Goal: Task Accomplishment & Management: Use online tool/utility

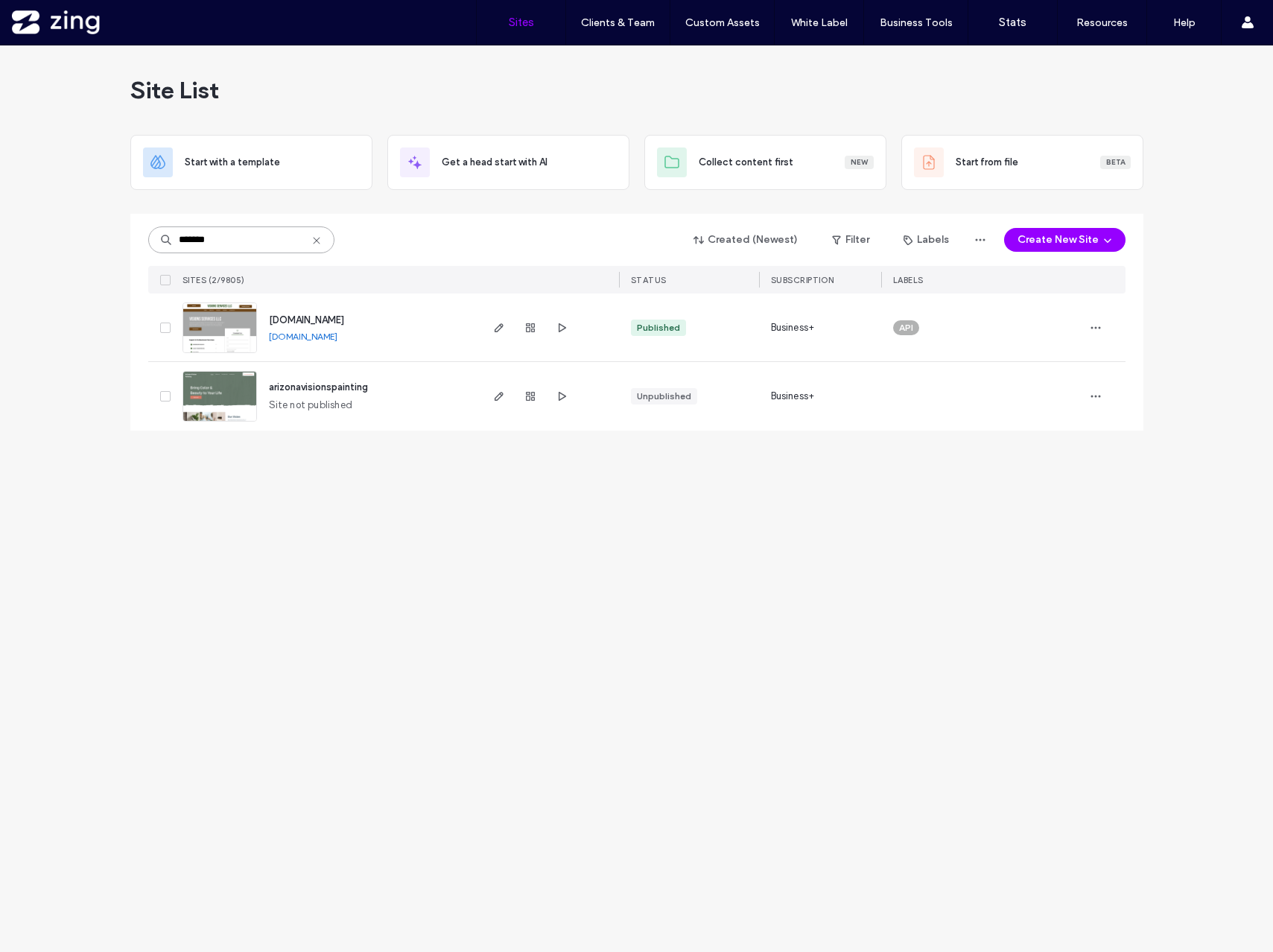
drag, startPoint x: 228, startPoint y: 242, endPoint x: 64, endPoint y: 226, distance: 164.8
click at [64, 226] on div "Site List Start with a template Get a head start with AI Collect content first …" at bounding box center [636, 499] width 1273 height 906
type input "*********"
click at [501, 328] on icon "button" at bounding box center [499, 328] width 12 height 12
drag, startPoint x: 248, startPoint y: 236, endPoint x: 118, endPoint y: 236, distance: 130.0
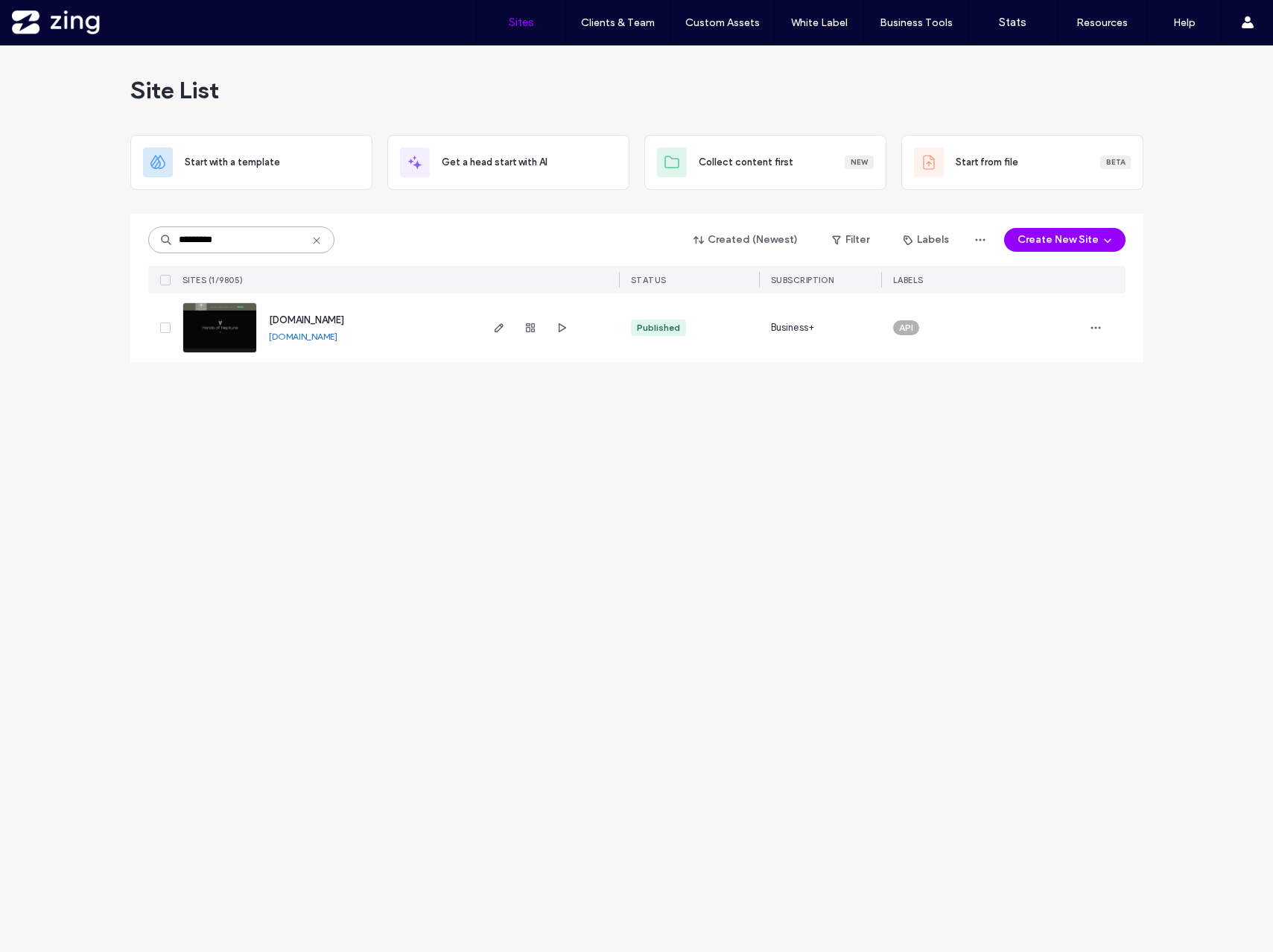
click at [118, 236] on div "Site List Start with a template Get a head start with AI Collect content first …" at bounding box center [636, 499] width 1273 height 906
type input "*****"
click at [494, 324] on icon "button" at bounding box center [499, 328] width 12 height 12
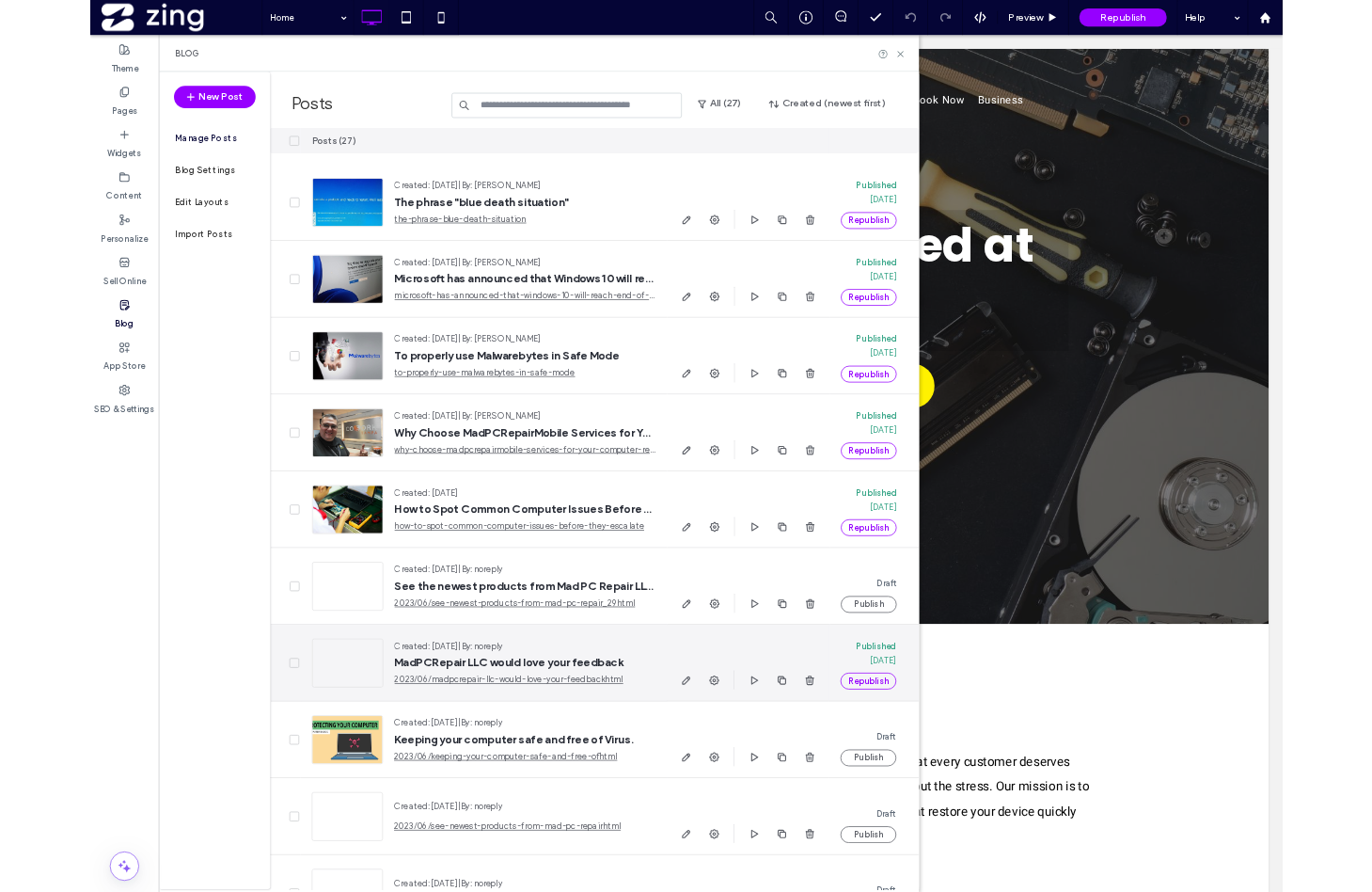
scroll to position [1803, 0]
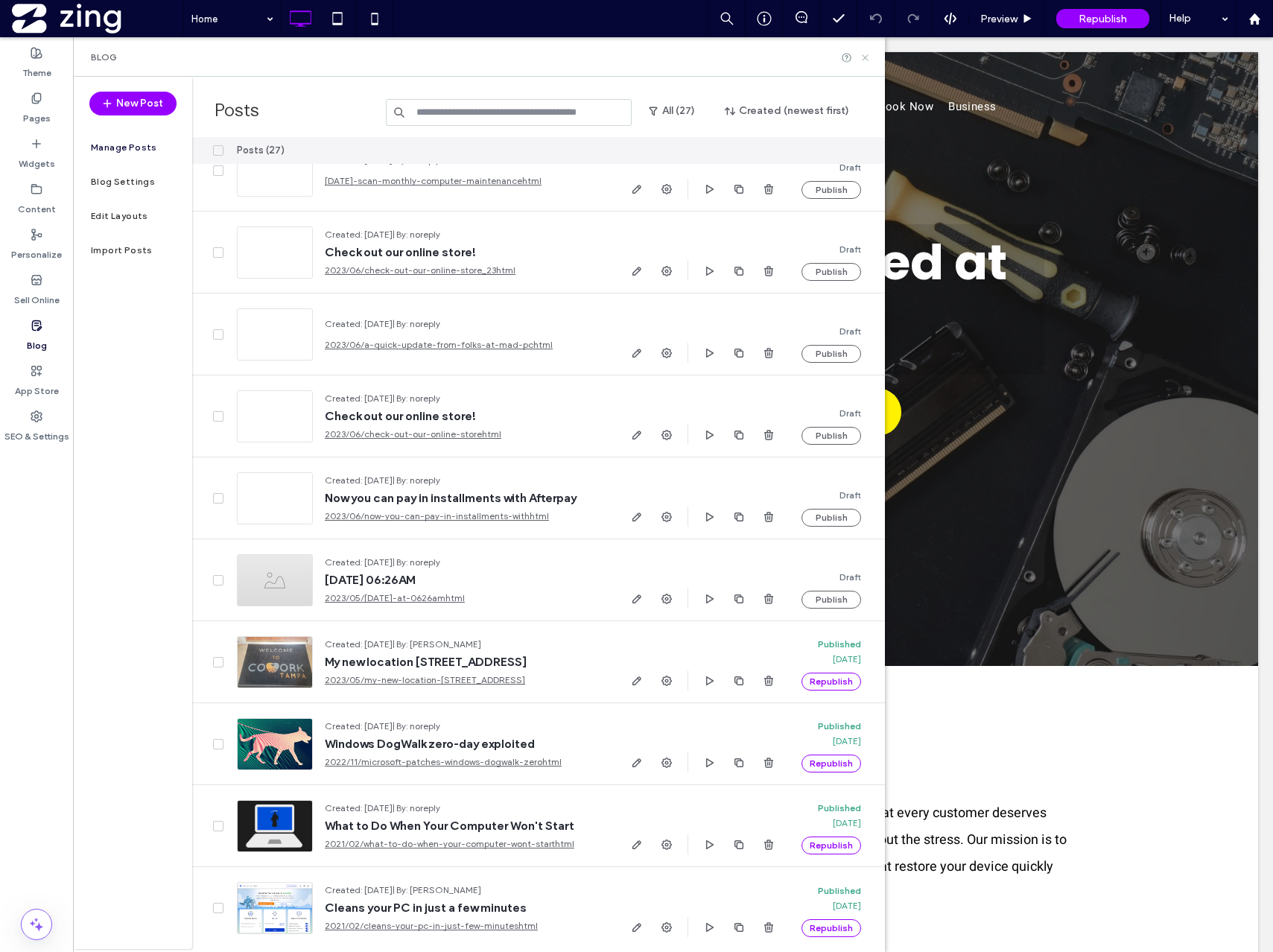
click at [860, 59] on icon at bounding box center [865, 57] width 11 height 11
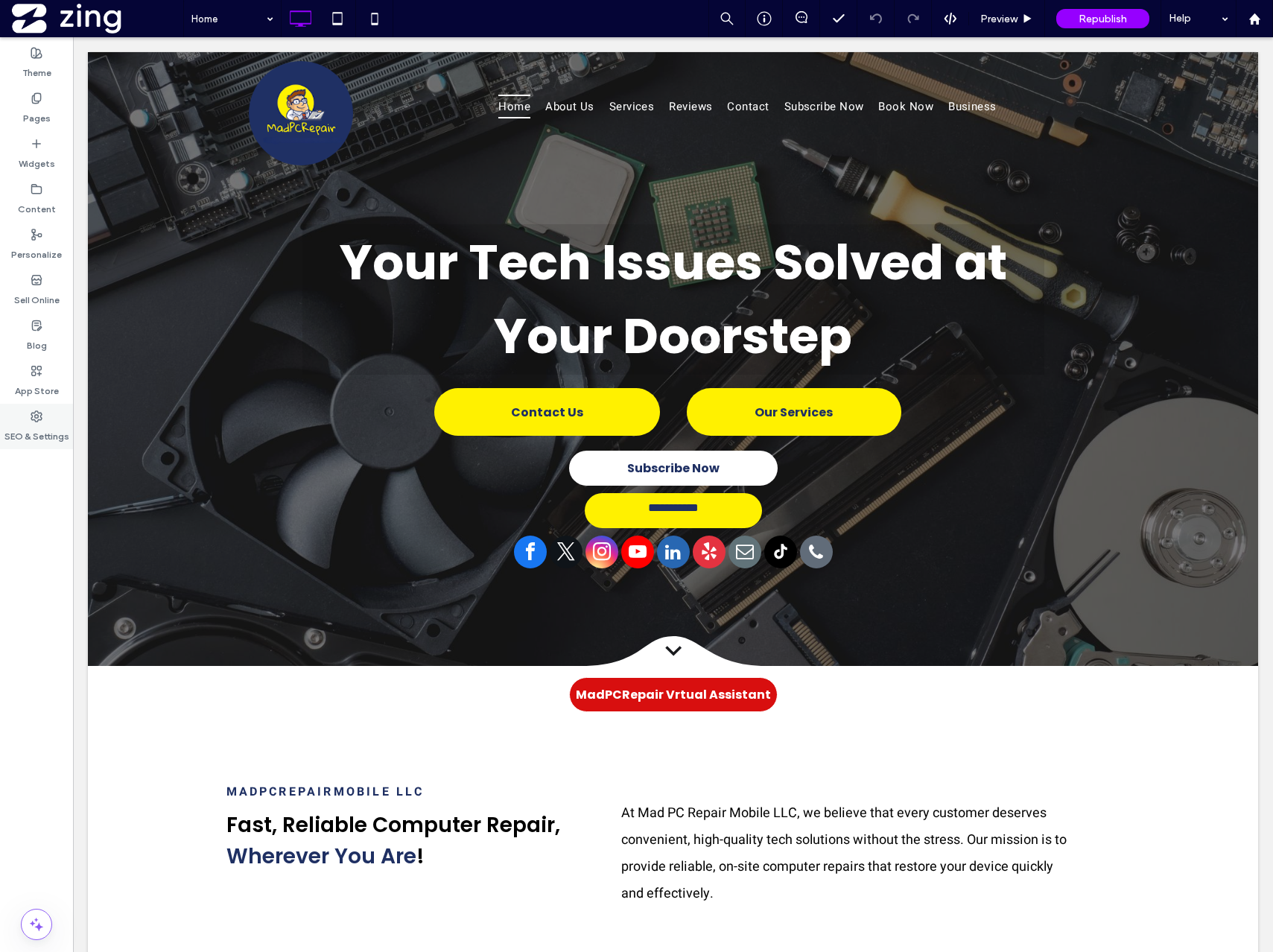
click at [35, 411] on use at bounding box center [36, 416] width 10 height 10
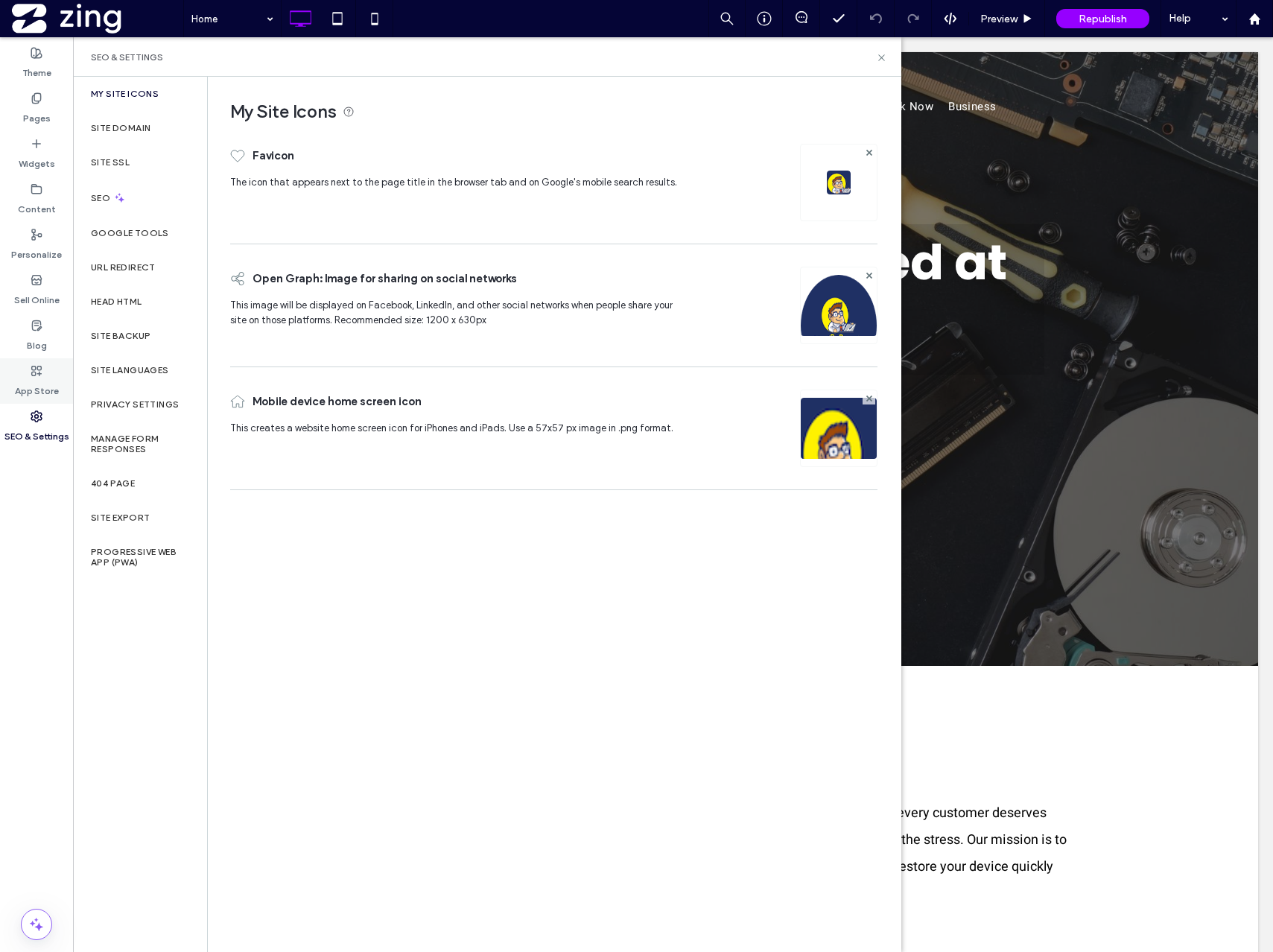
click at [43, 383] on label "App Store" at bounding box center [37, 387] width 44 height 21
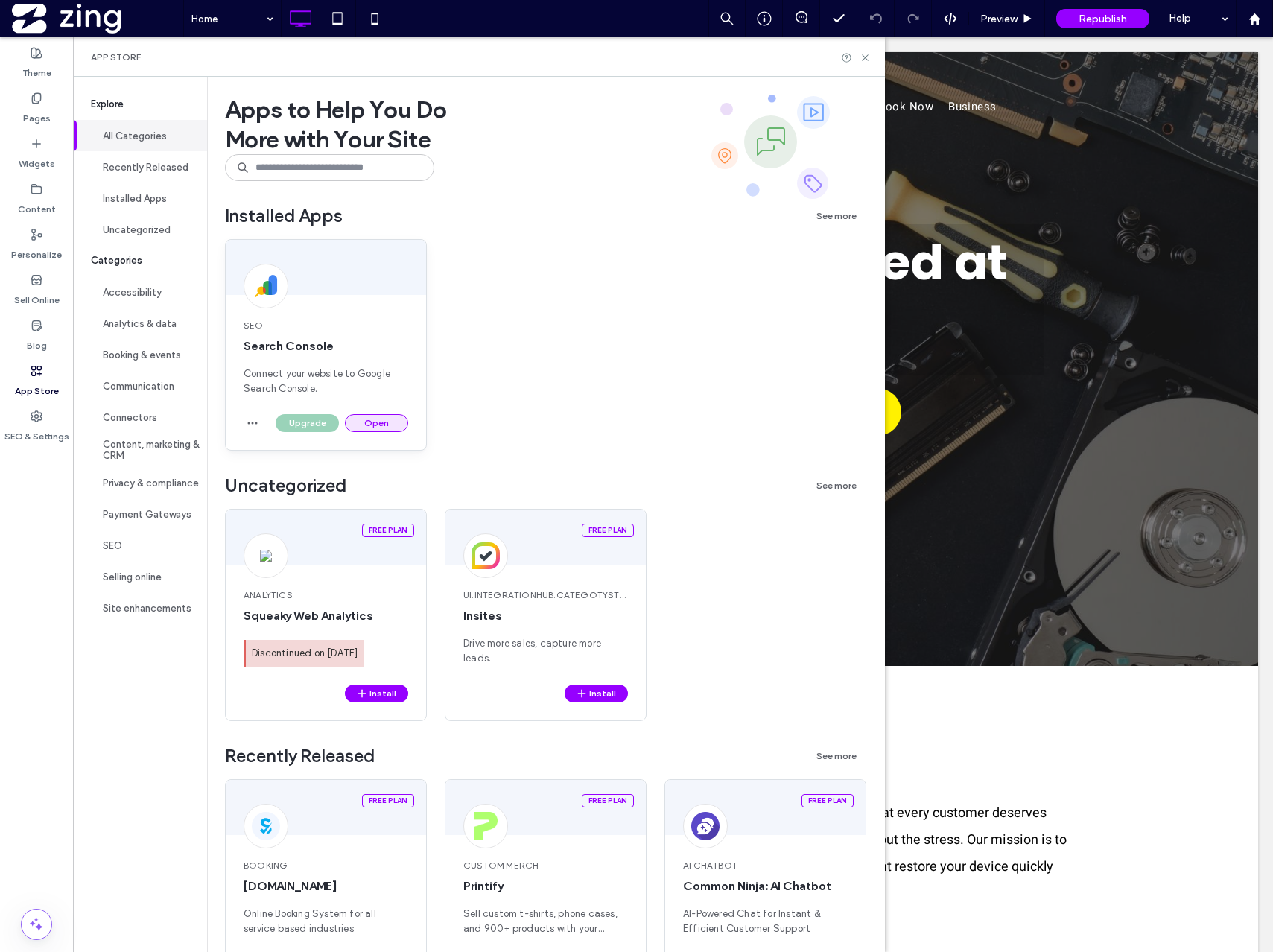
click at [372, 423] on button "Open" at bounding box center [376, 423] width 64 height 18
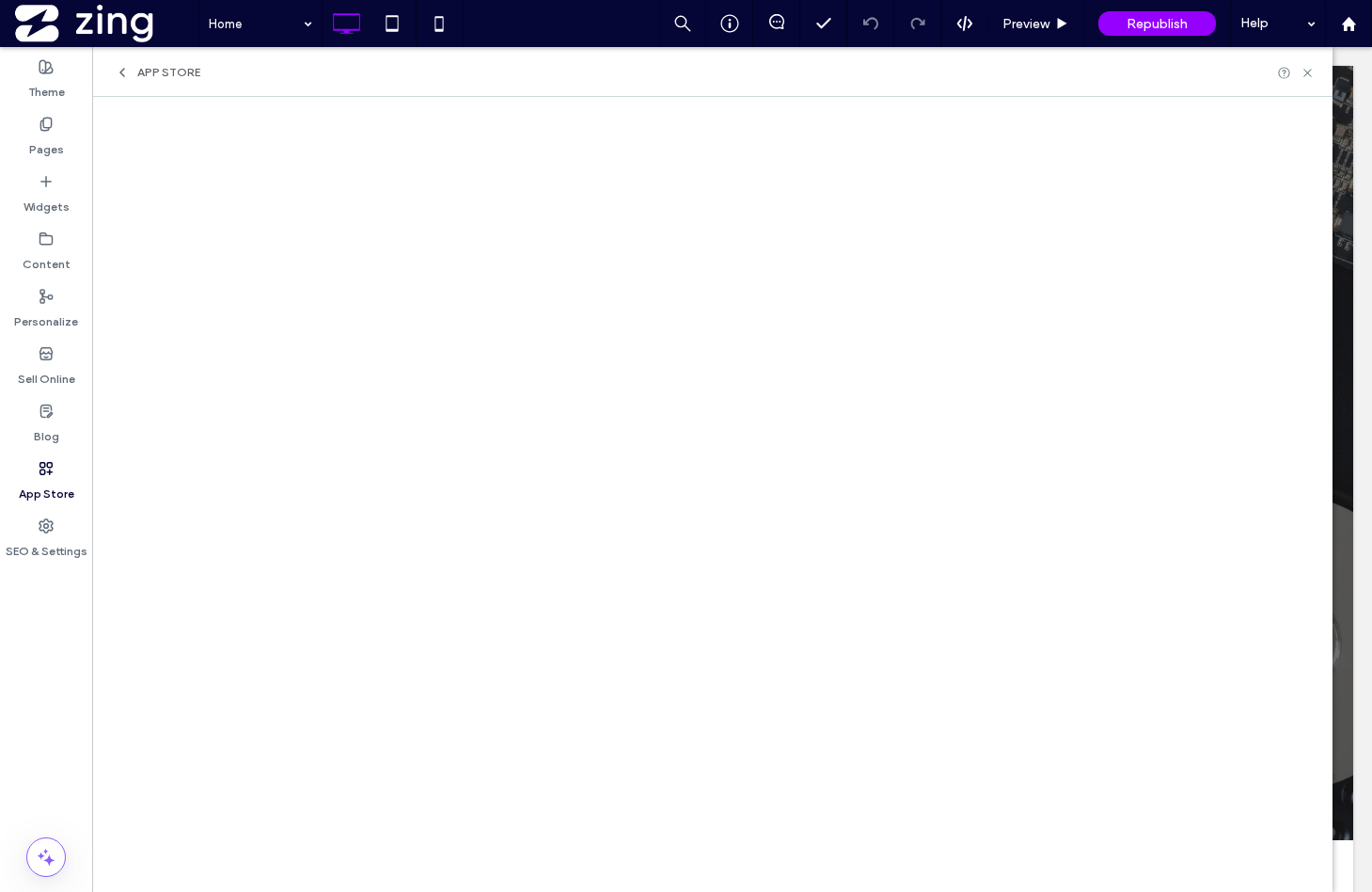
click at [1033, 81] on div "App Store" at bounding box center [712, 71] width 1240 height 50
click at [31, 482] on label "App Store" at bounding box center [47, 489] width 56 height 27
click at [1307, 68] on icon at bounding box center [1308, 72] width 14 height 14
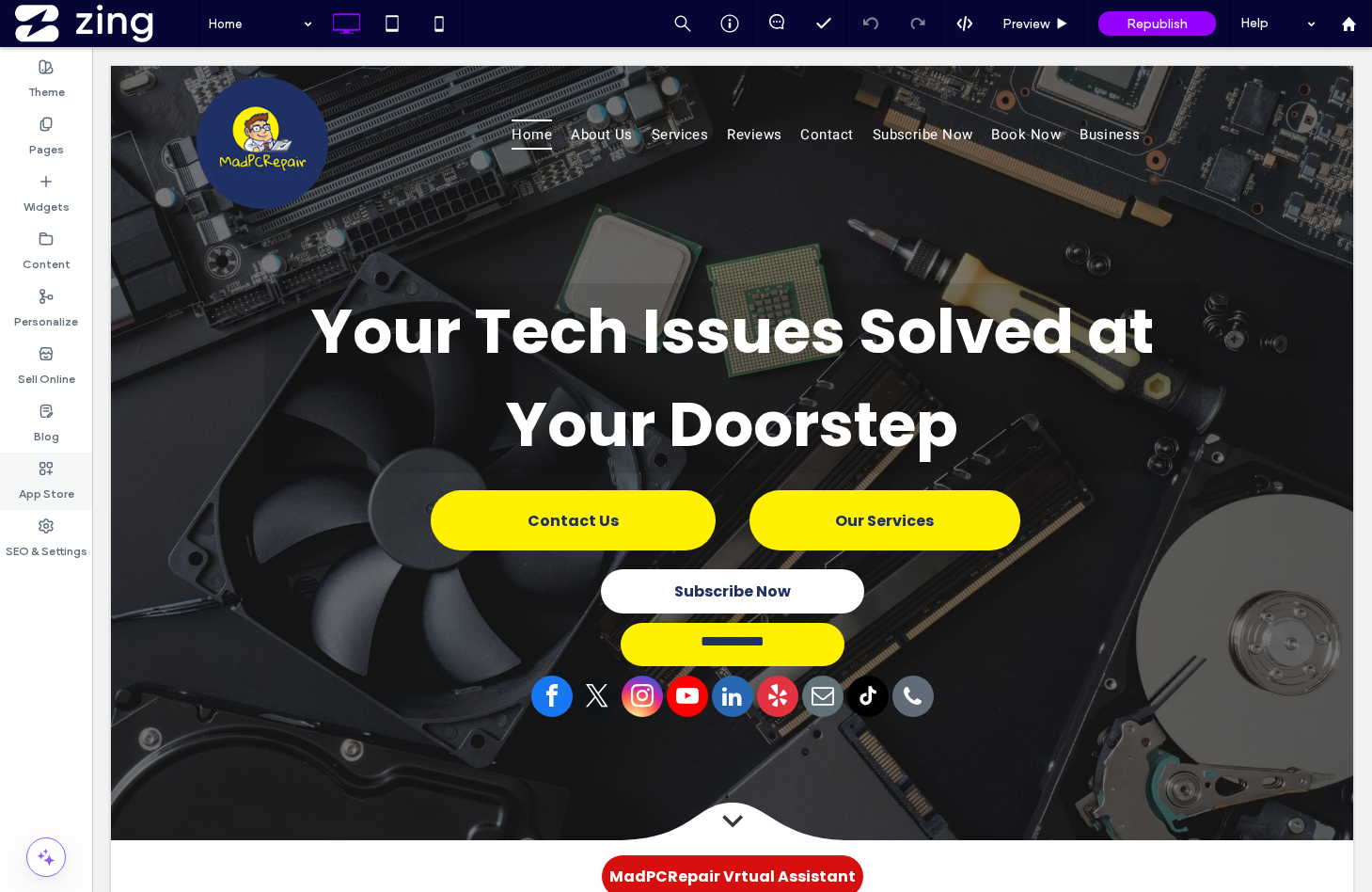
click at [48, 497] on label "App Store" at bounding box center [47, 489] width 56 height 27
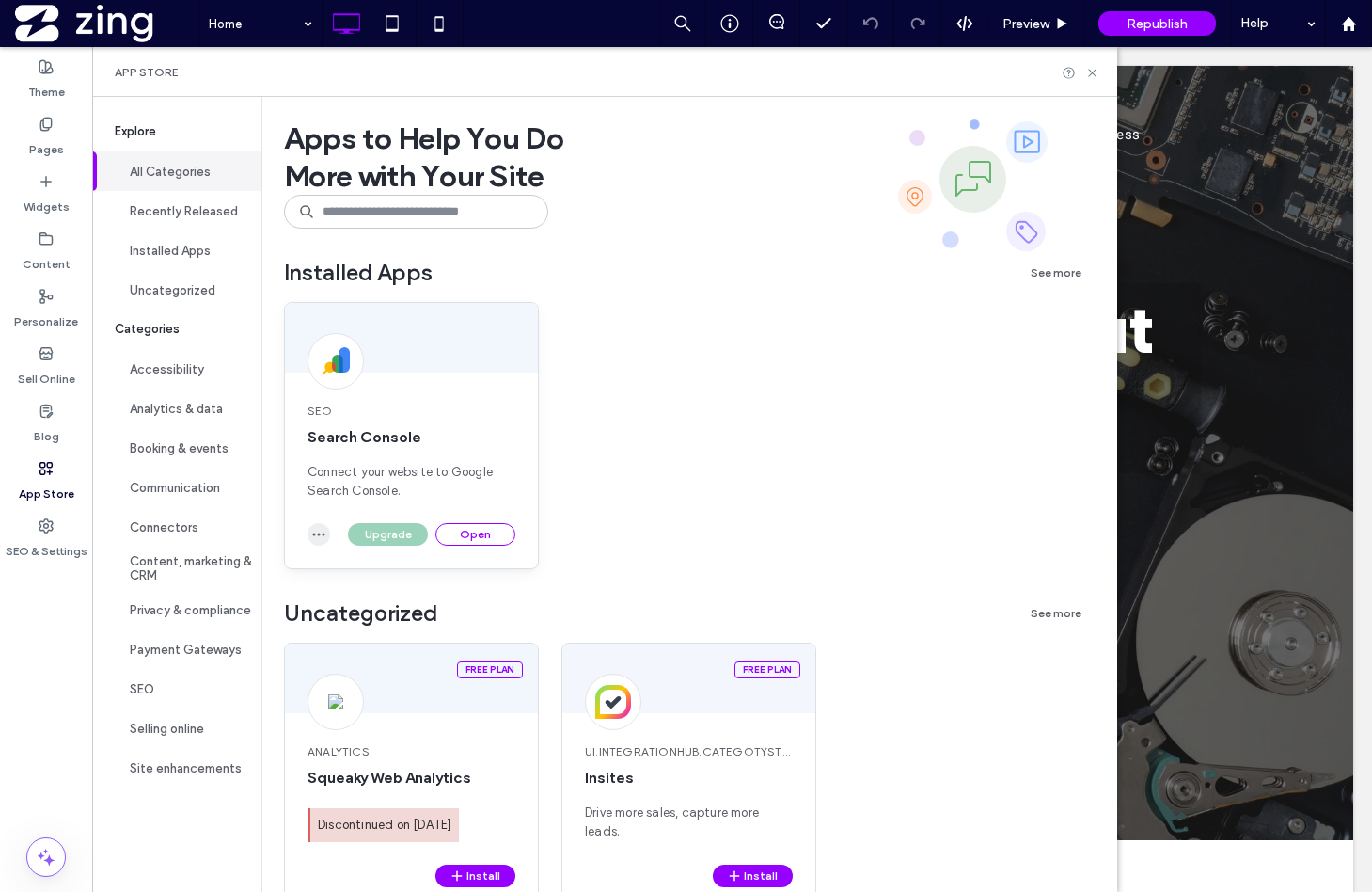
click at [316, 545] on span "button" at bounding box center [318, 534] width 23 height 23
click at [347, 573] on span "Uninstall app" at bounding box center [362, 579] width 77 height 19
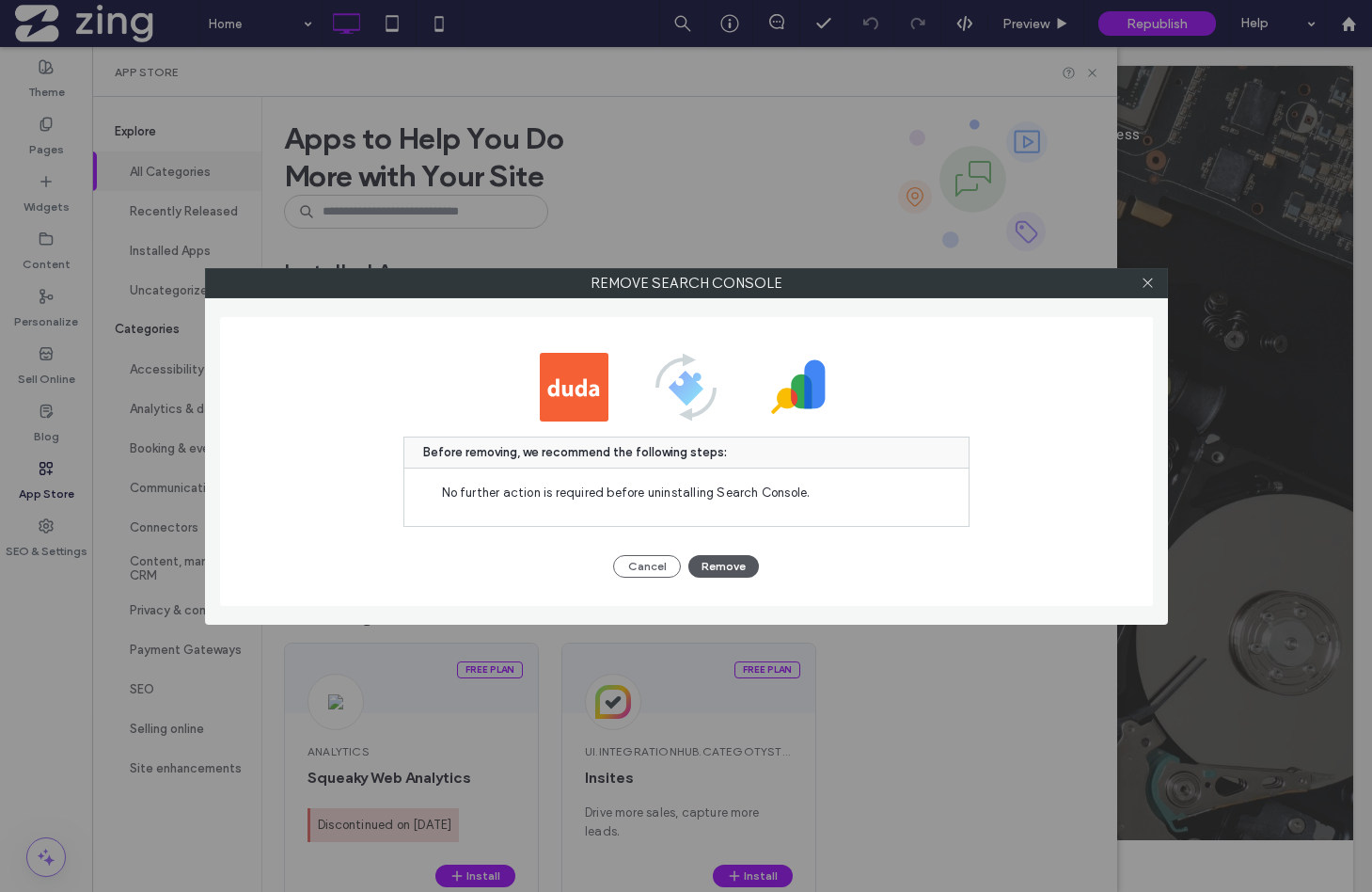
click at [722, 567] on button "Remove" at bounding box center [723, 566] width 70 height 23
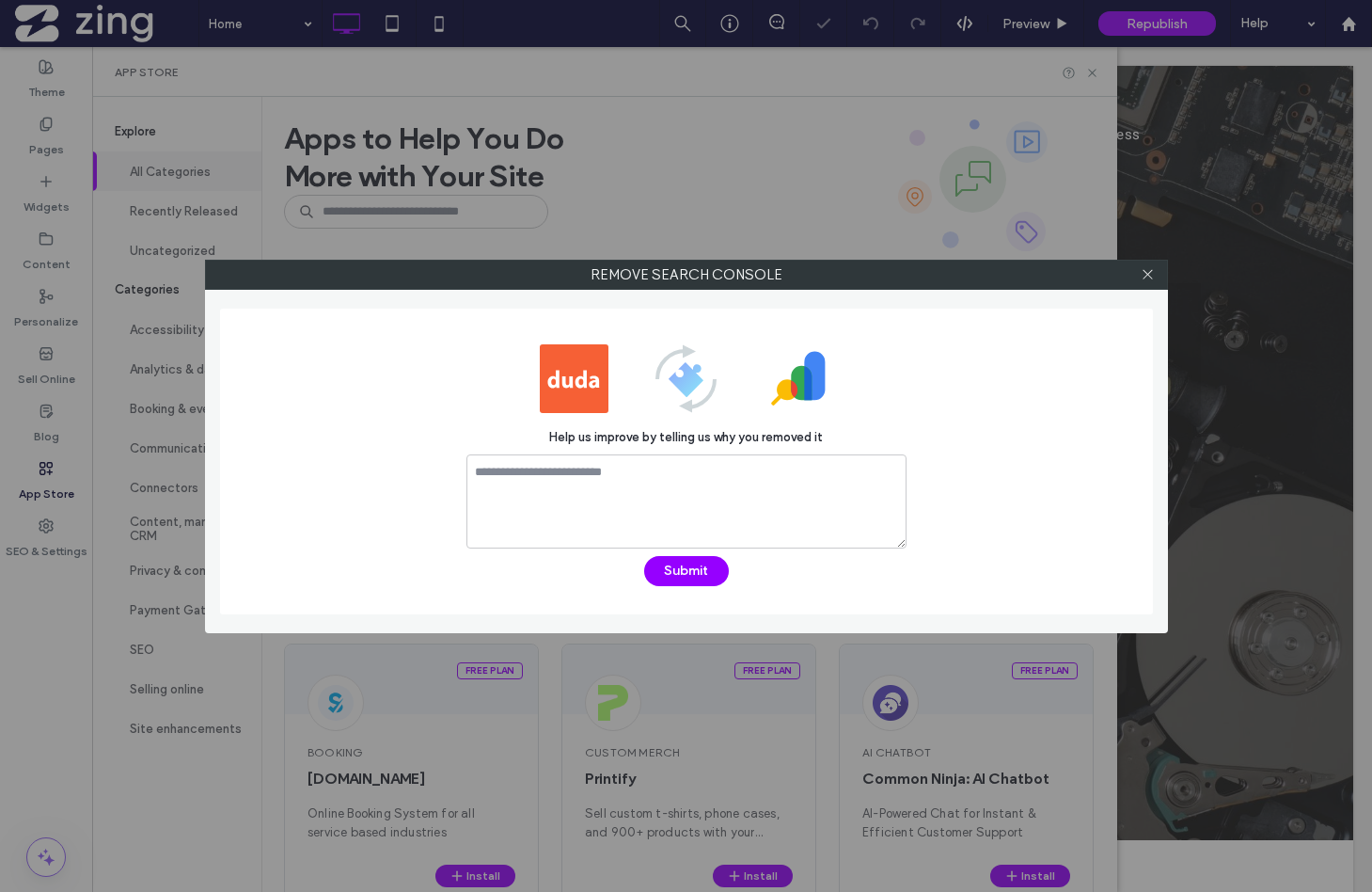
scroll to position [0, 0]
click at [680, 576] on button "Submit" at bounding box center [686, 571] width 84 height 30
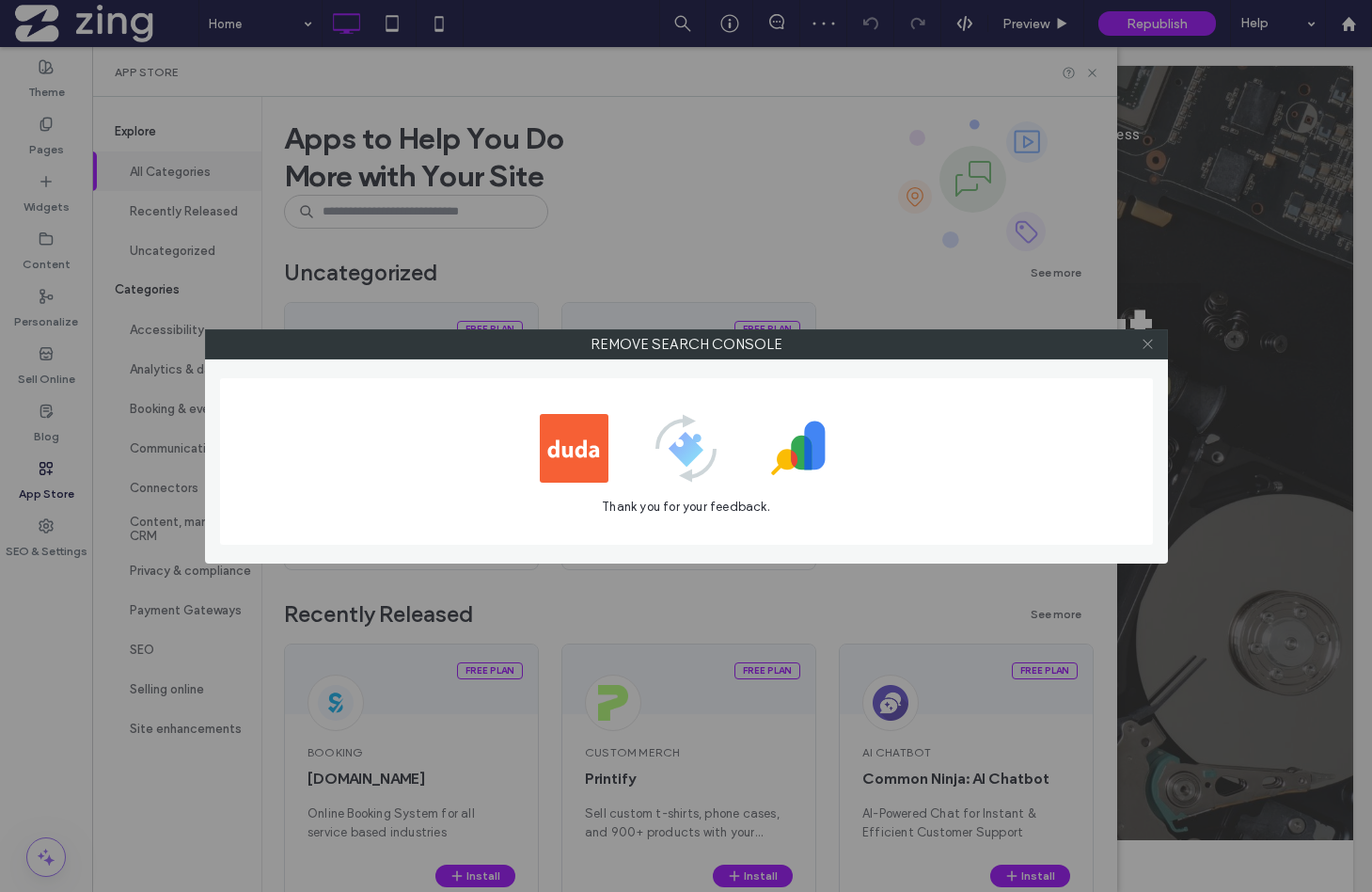
click at [1144, 350] on icon at bounding box center [1148, 343] width 14 height 14
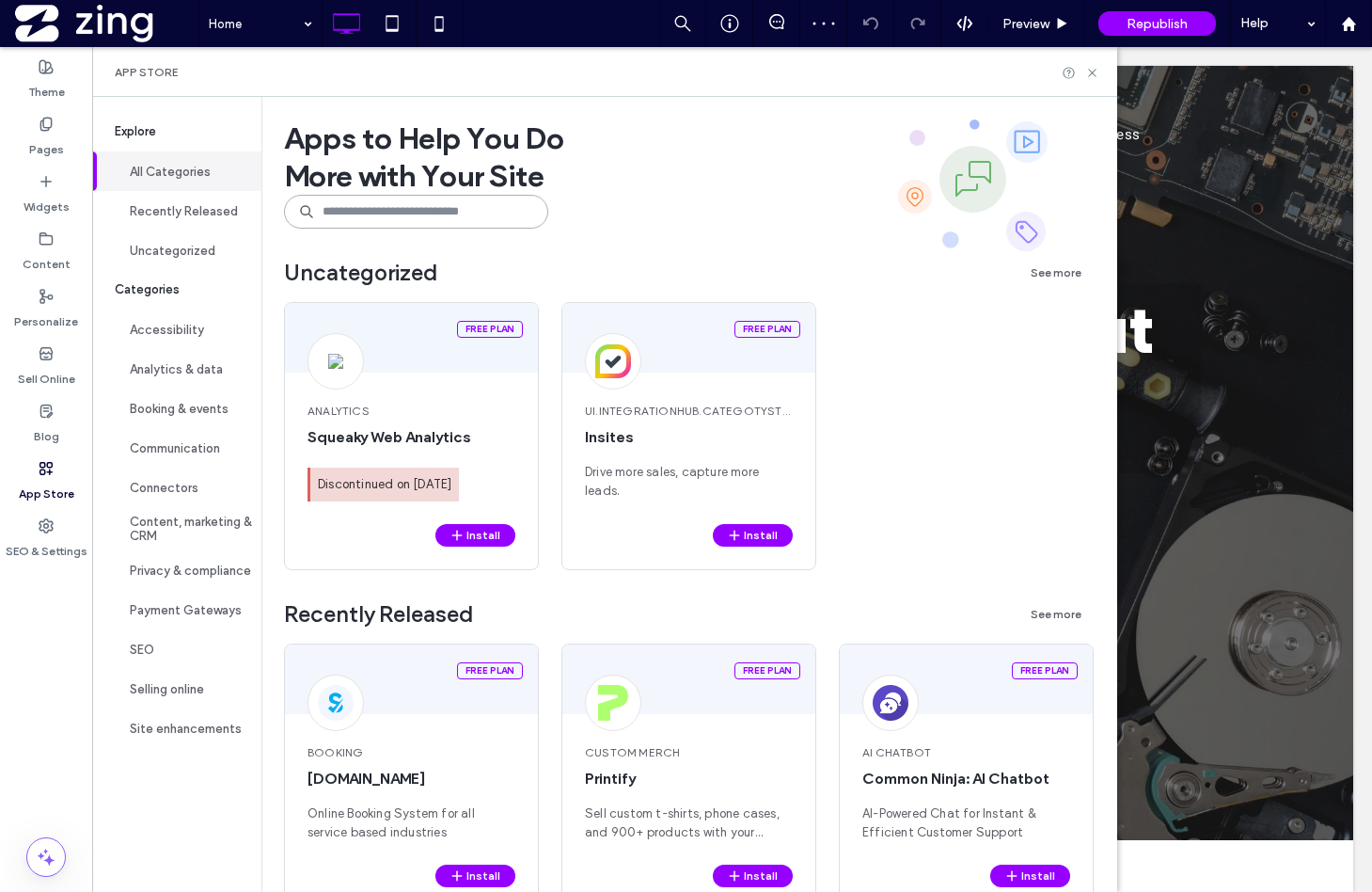
click at [454, 208] on input at bounding box center [416, 211] width 264 height 34
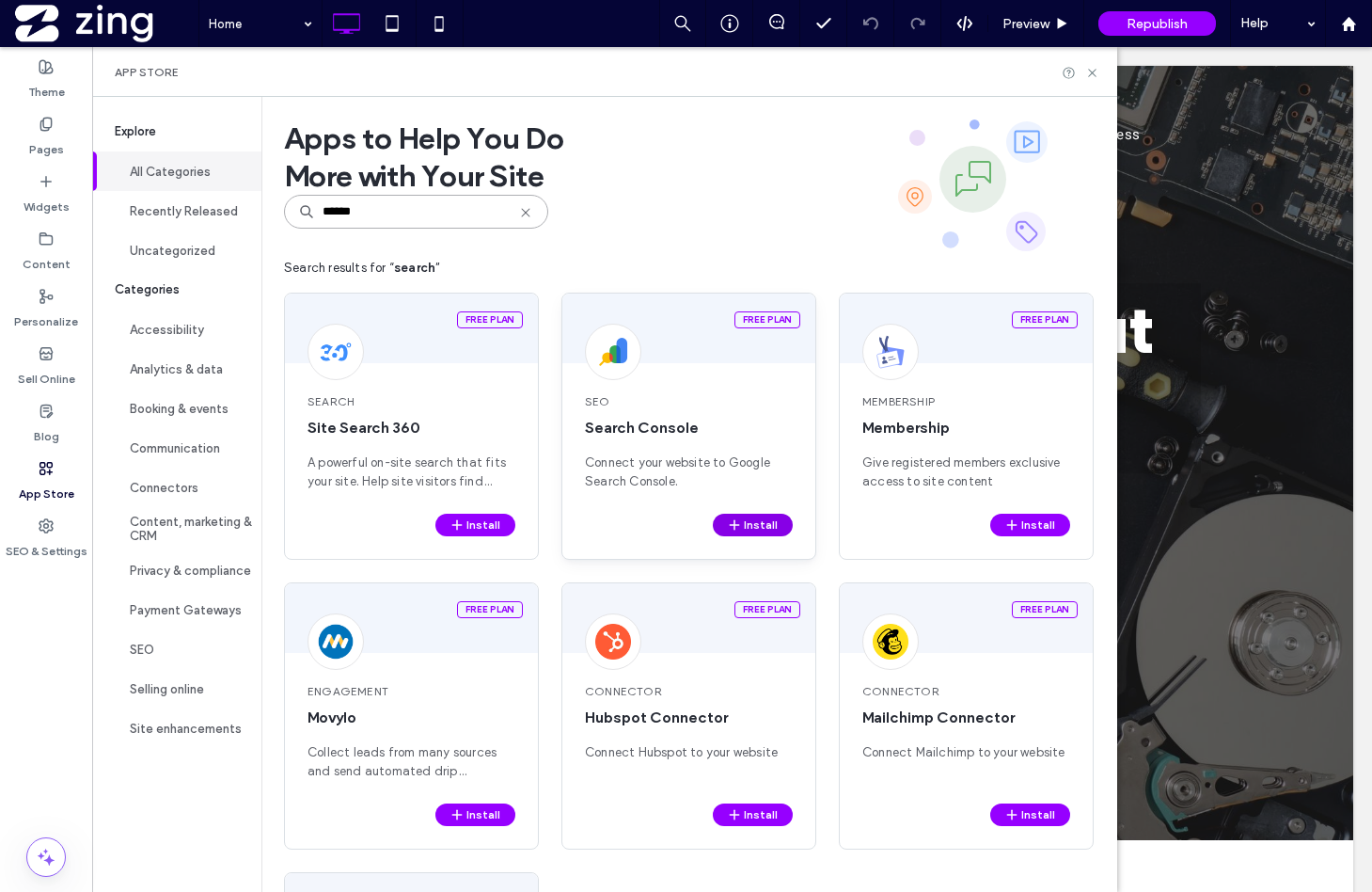
type input "******"
click at [749, 521] on button "Install" at bounding box center [753, 525] width 80 height 23
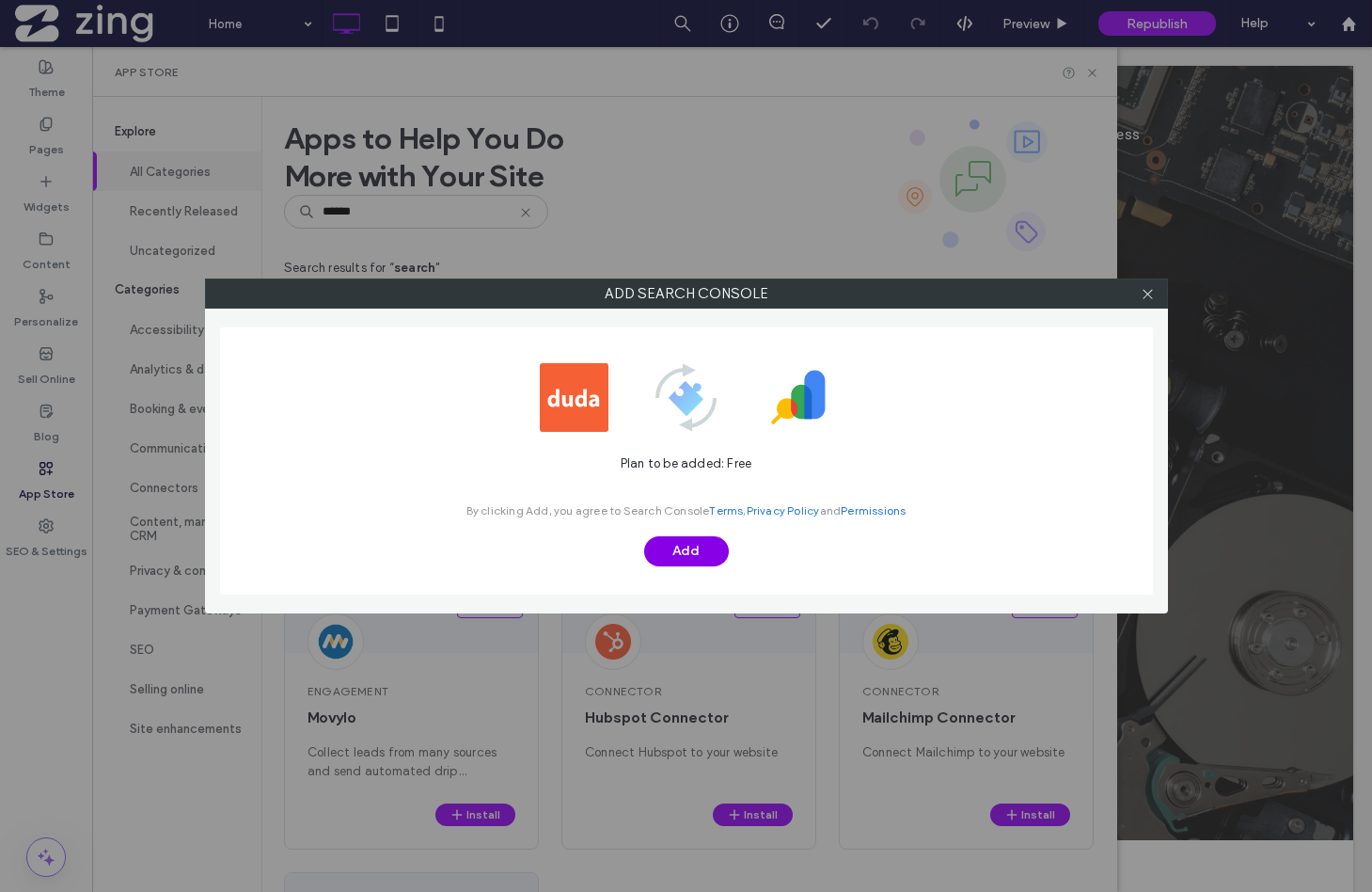
click at [676, 549] on button "Add" at bounding box center [686, 551] width 84 height 30
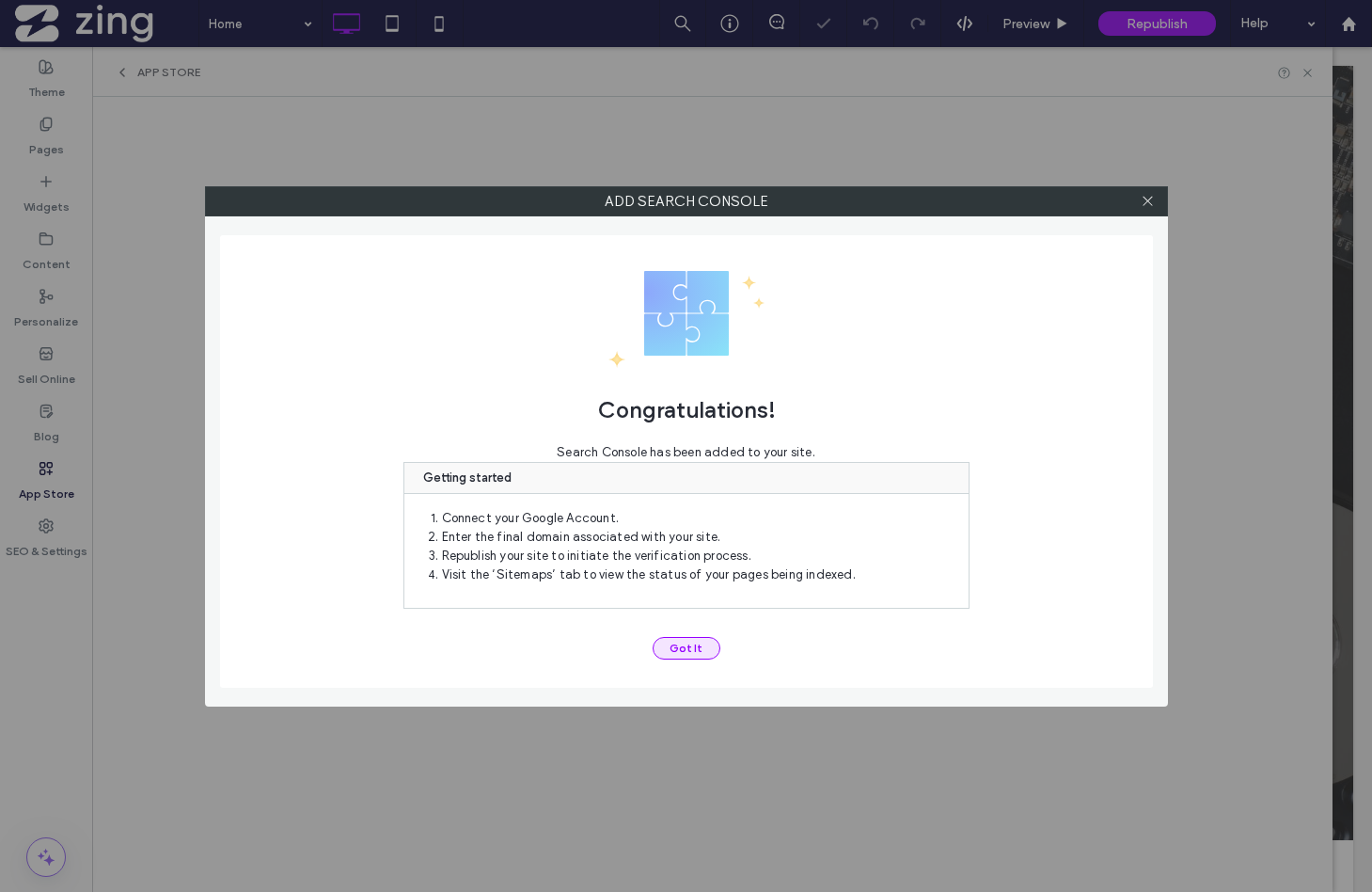
click at [661, 643] on button "Got It" at bounding box center [686, 648] width 67 height 23
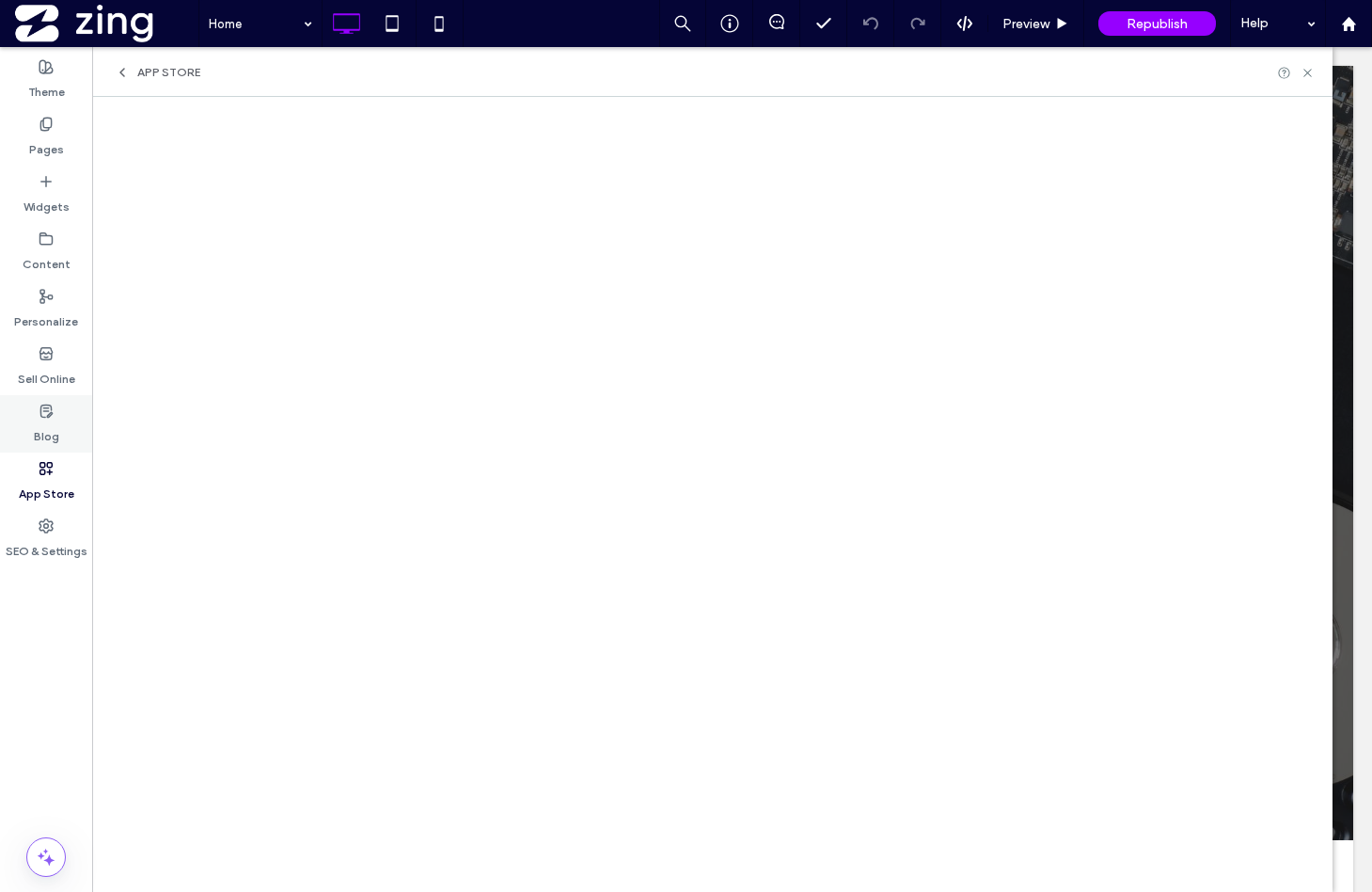
click at [45, 419] on label "Blog" at bounding box center [47, 432] width 26 height 27
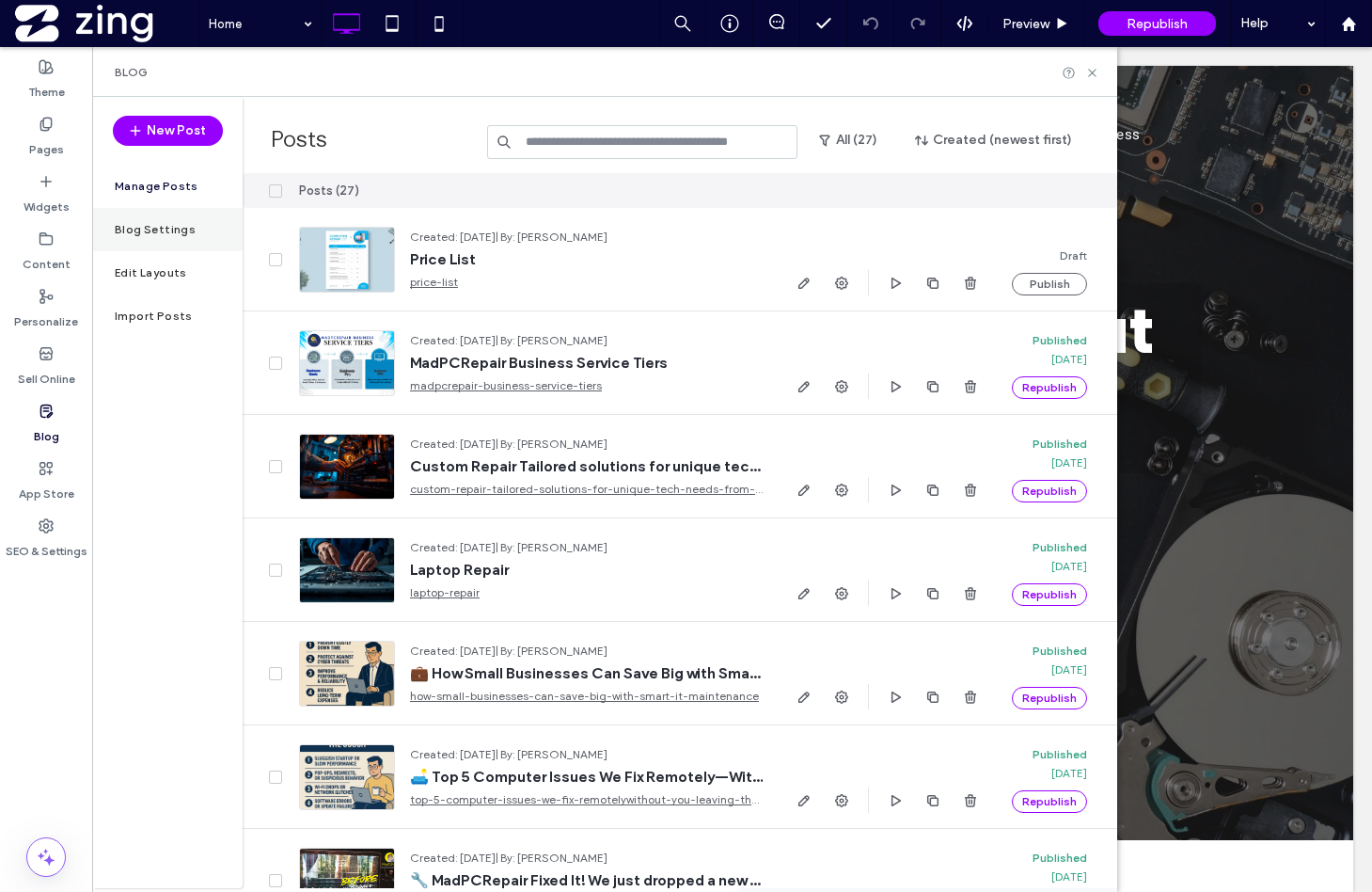
click at [177, 228] on label "Blog Settings" at bounding box center [156, 229] width 81 height 13
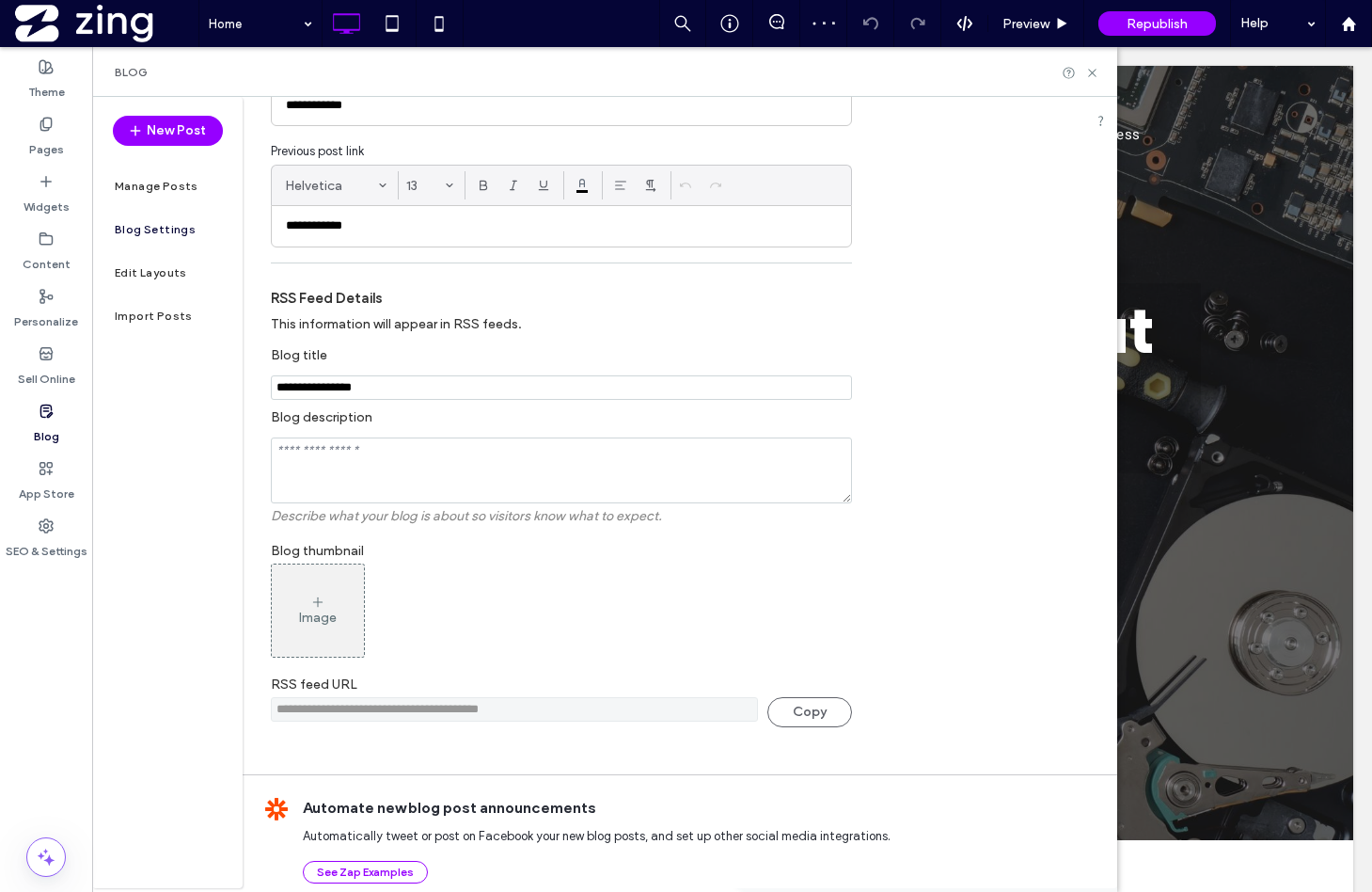
scroll to position [332, 0]
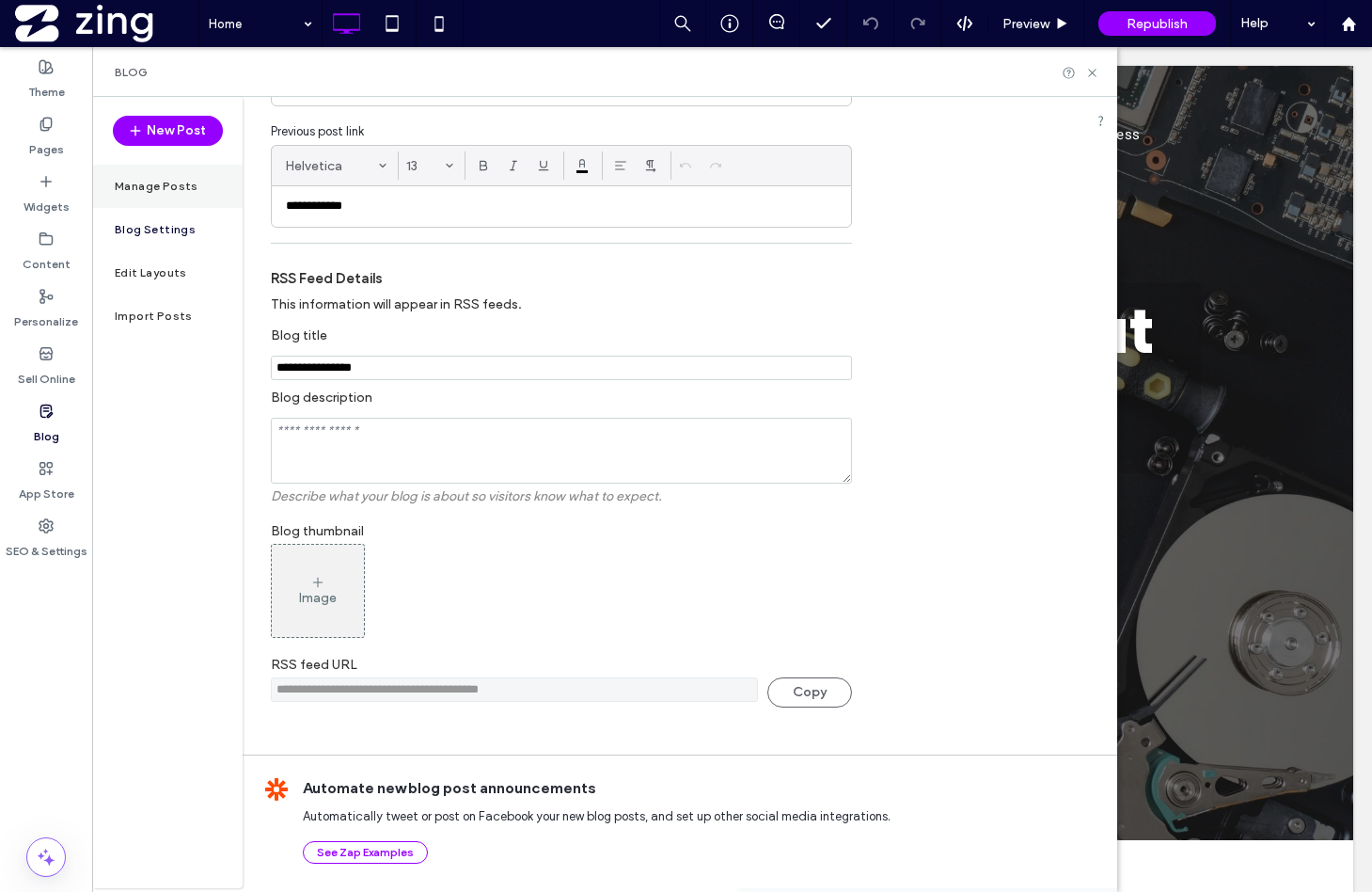
click at [176, 188] on label "Manage Posts" at bounding box center [157, 186] width 83 height 13
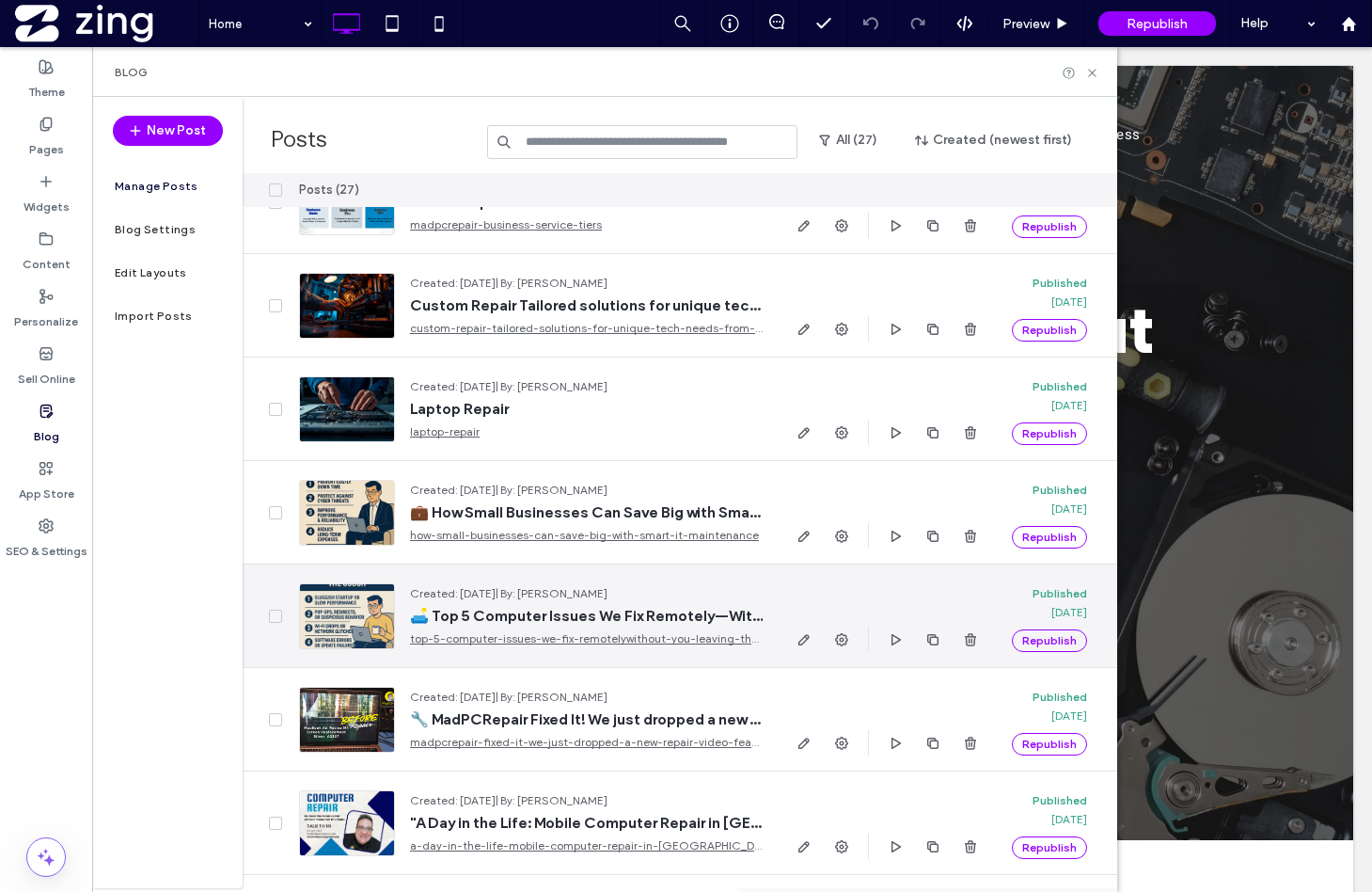
scroll to position [163, 0]
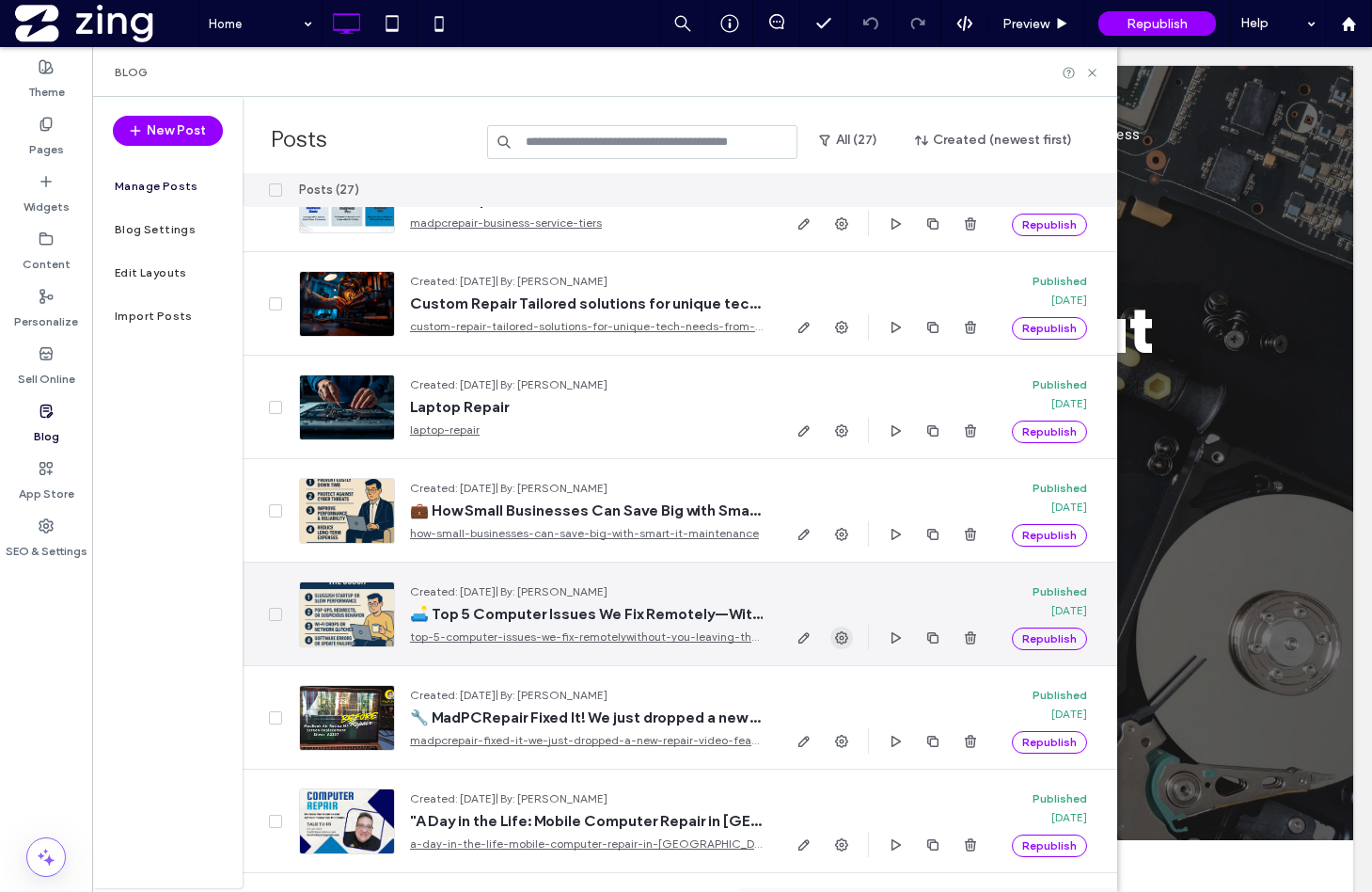
click at [834, 634] on icon "button" at bounding box center [841, 637] width 15 height 15
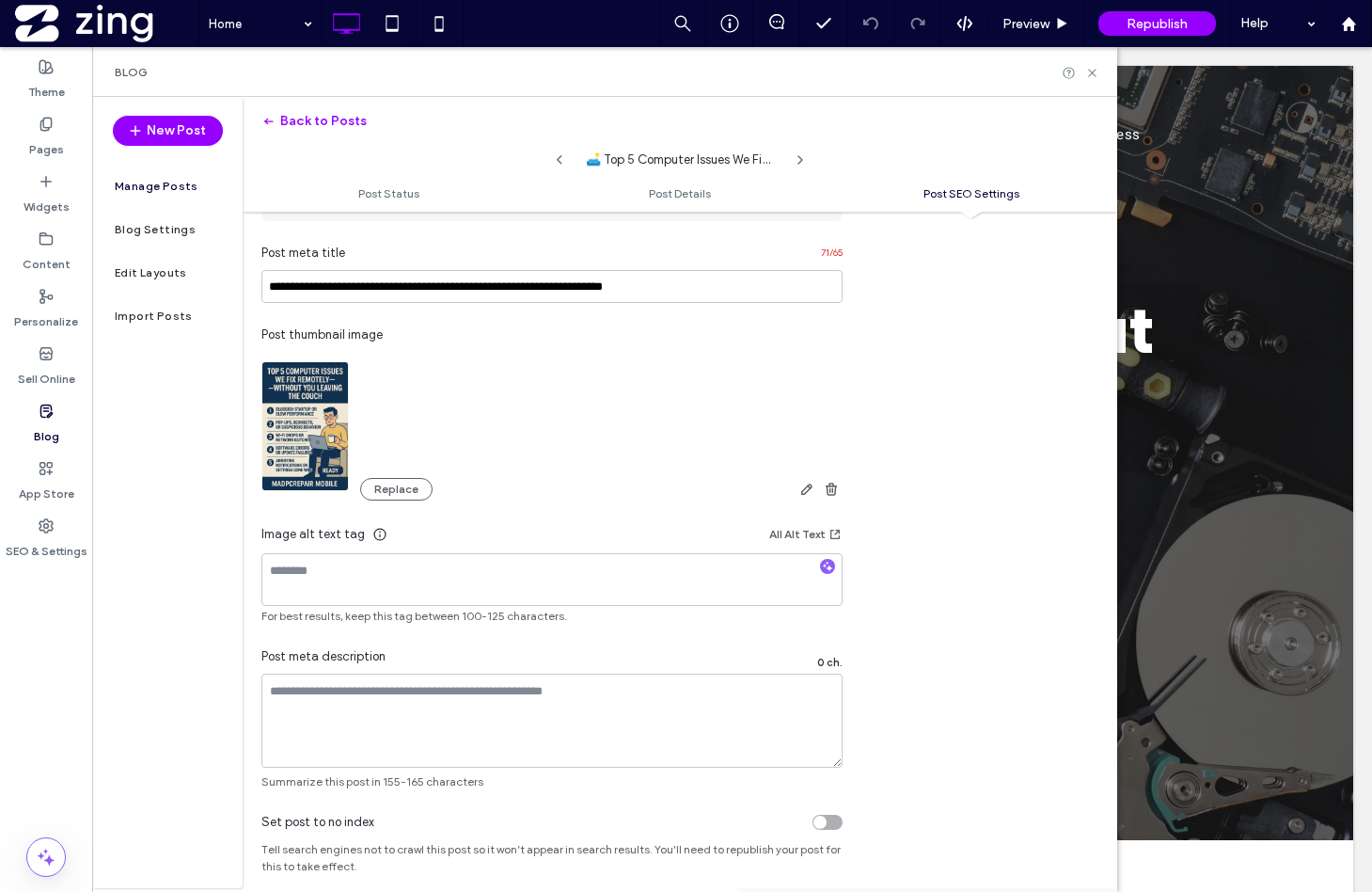
scroll to position [1077, 0]
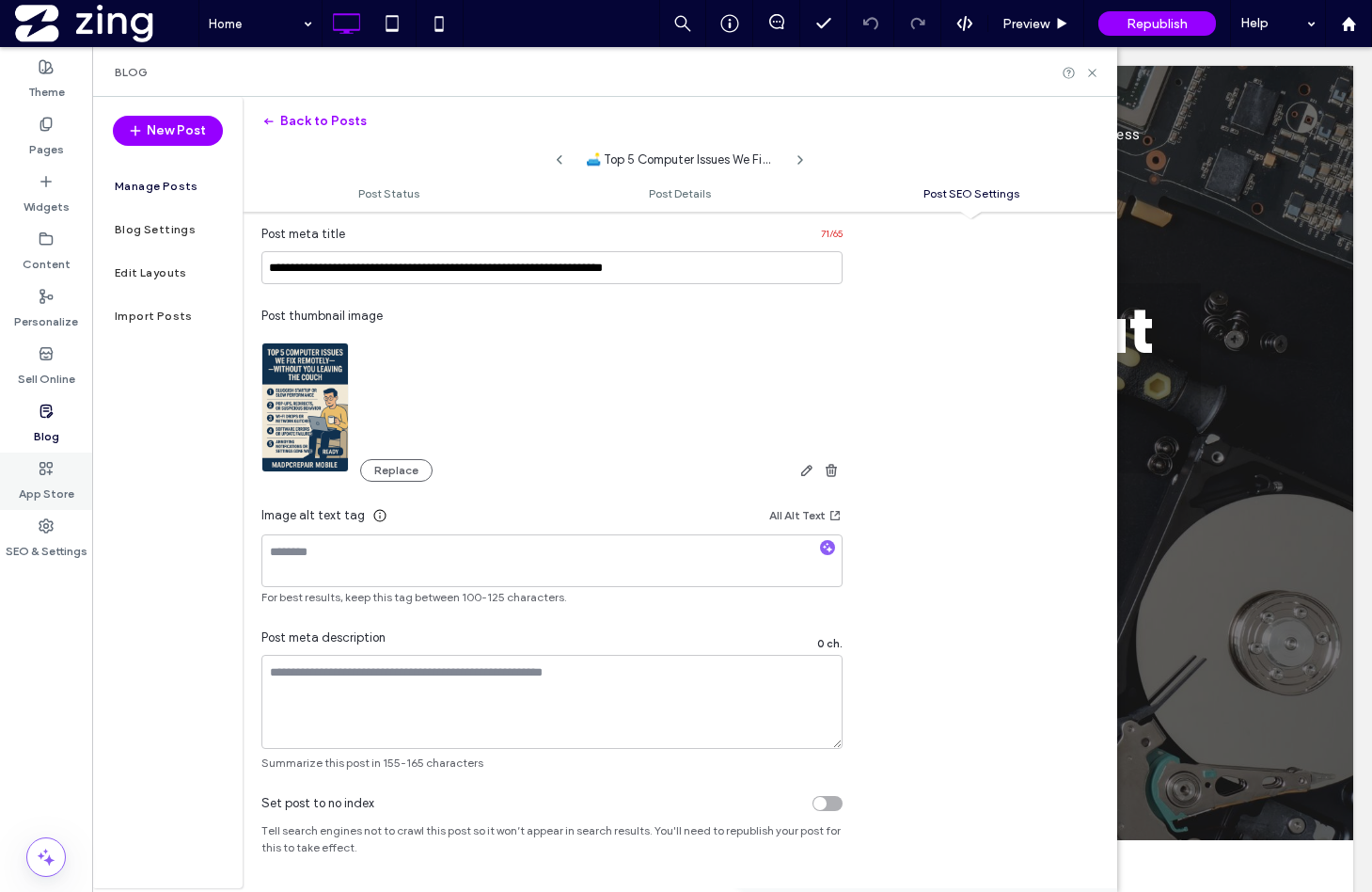
click at [56, 466] on div "App Store" at bounding box center [46, 481] width 92 height 58
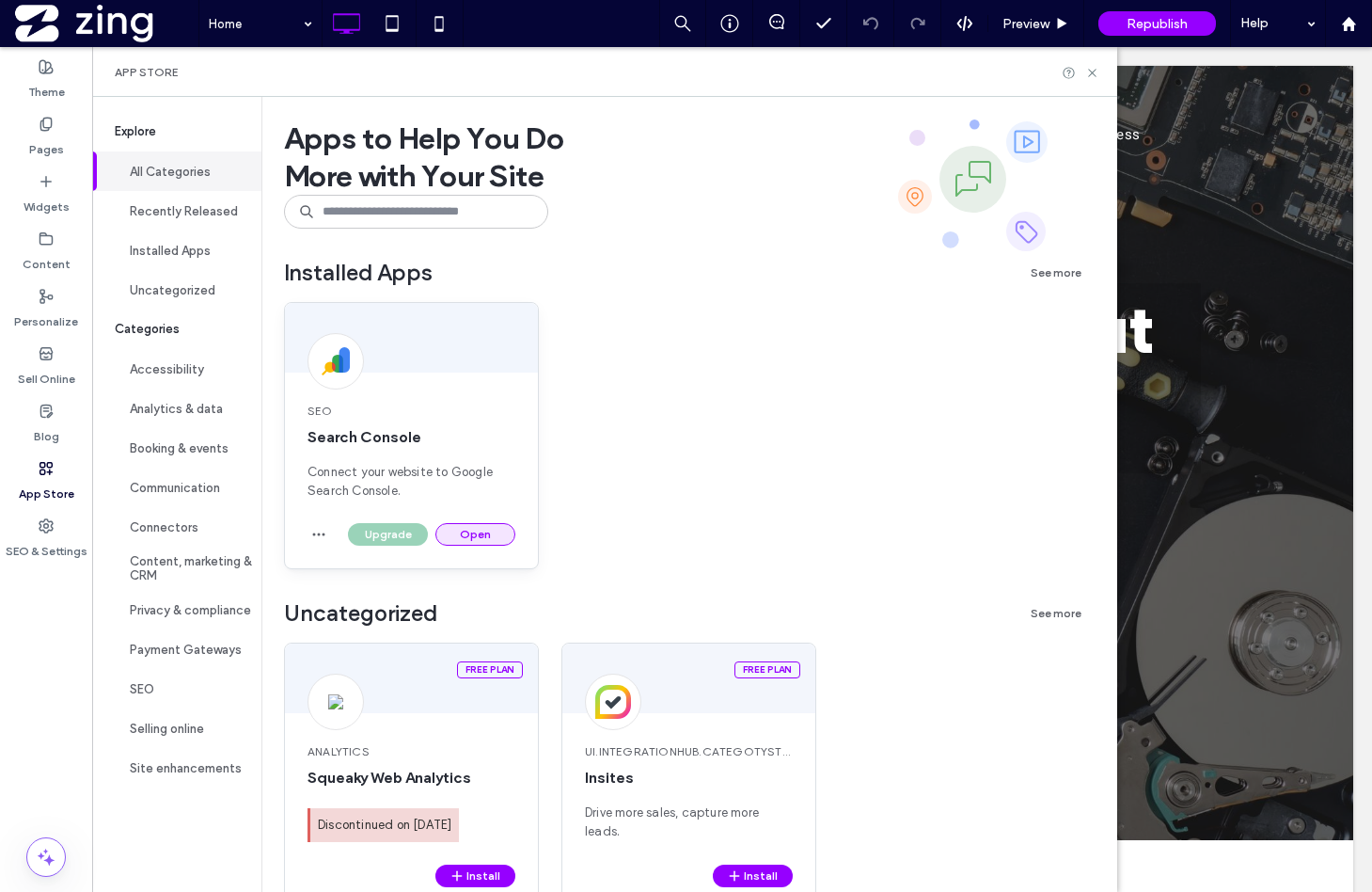
click at [485, 529] on button "Open" at bounding box center [475, 534] width 80 height 23
